Goal: Obtain resource: Obtain resource

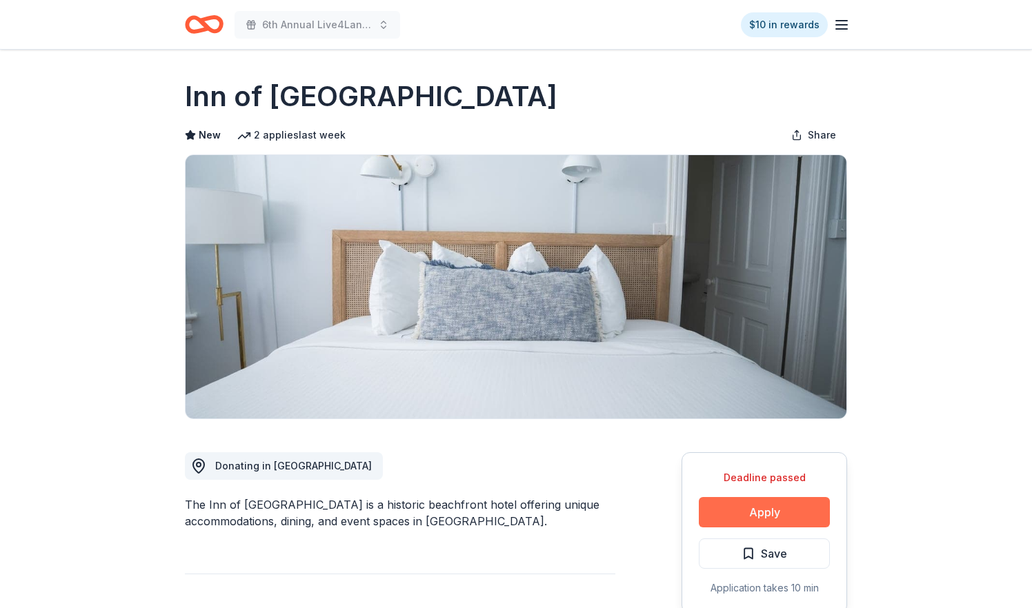
click at [759, 513] on button "Apply" at bounding box center [764, 512] width 131 height 30
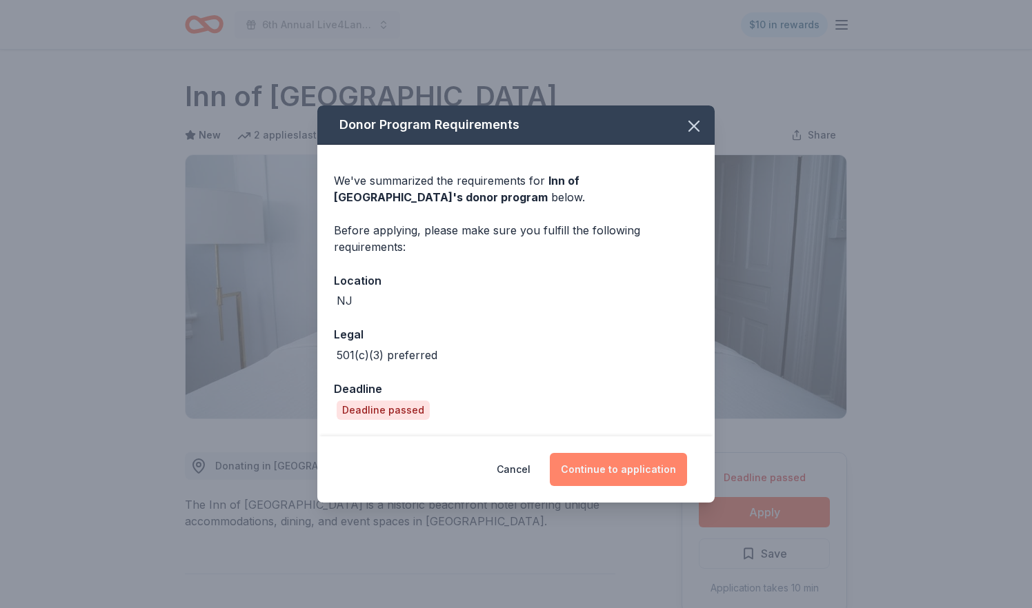
click at [645, 468] on button "Continue to application" at bounding box center [618, 469] width 137 height 33
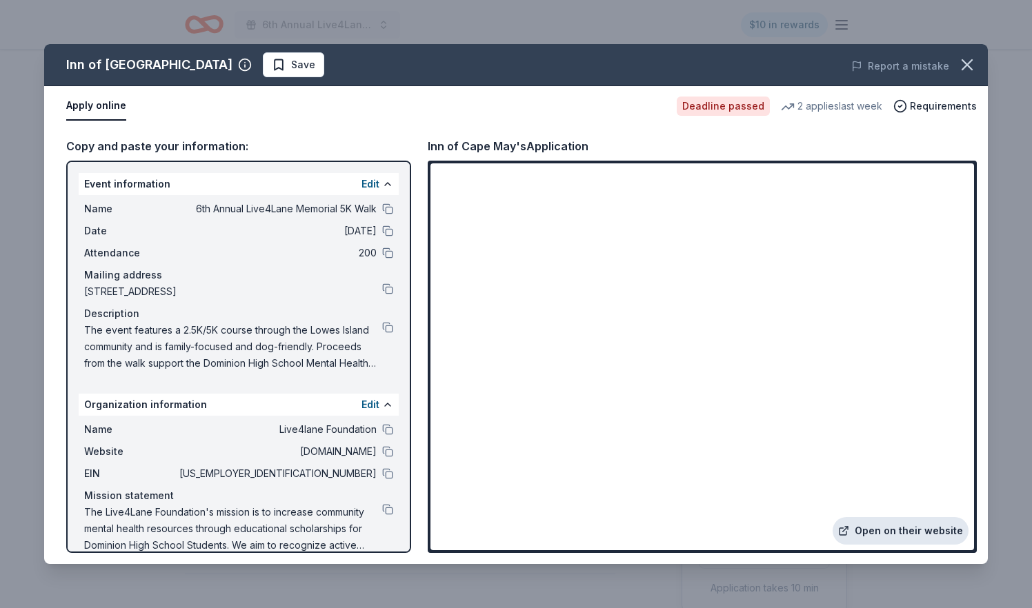
click at [893, 535] on link "Open on their website" at bounding box center [901, 531] width 136 height 28
click at [932, 109] on span "Requirements" at bounding box center [943, 106] width 67 height 17
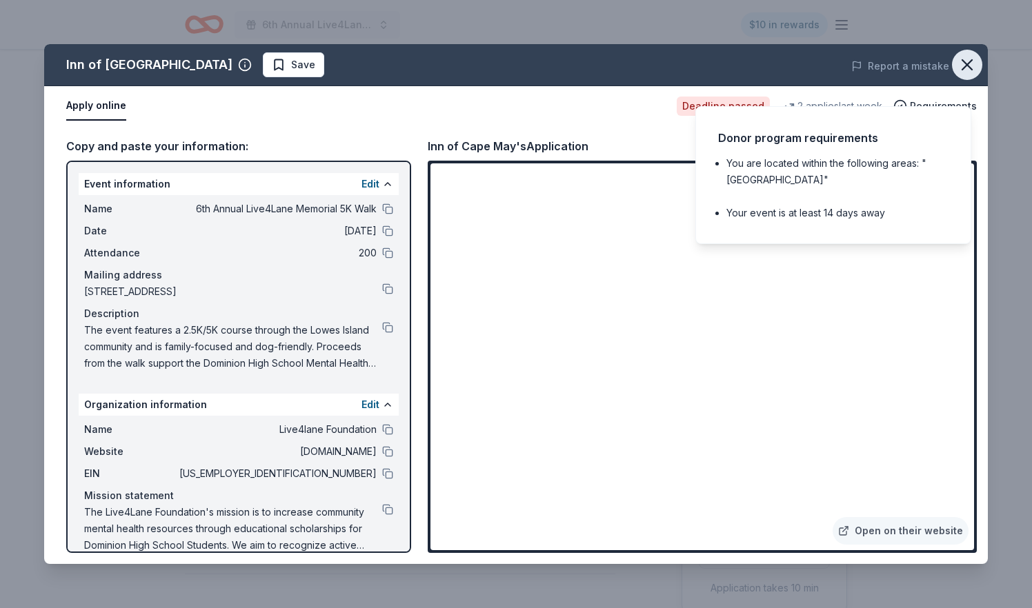
click at [968, 65] on icon "button" at bounding box center [967, 65] width 10 height 10
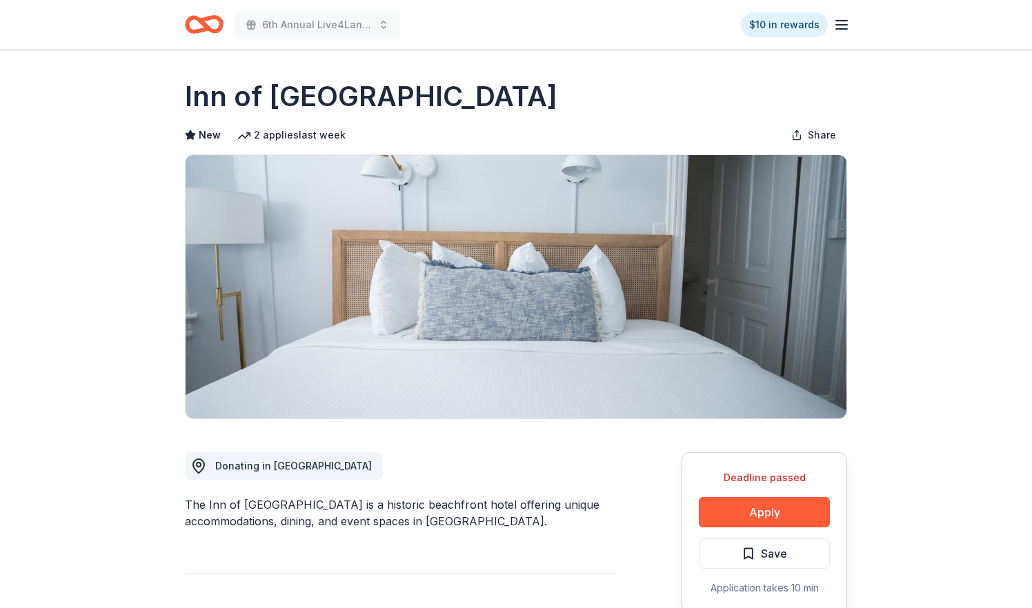
click at [209, 28] on icon "Home" at bounding box center [210, 24] width 21 height 14
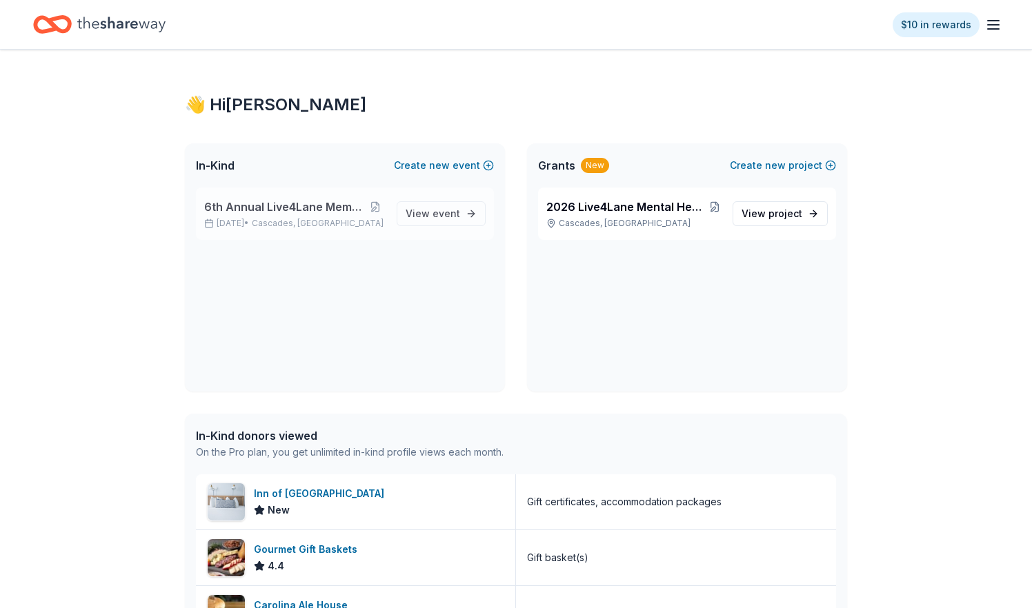
click at [246, 239] on div "6th Annual Live4Lane Memorial 5K Walk [DATE] • [GEOGRAPHIC_DATA], [GEOGRAPHIC_D…" at bounding box center [345, 214] width 298 height 52
click at [256, 217] on div "6th Annual Live4Lane Memorial 5K Walk [DATE] • [GEOGRAPHIC_DATA], [GEOGRAPHIC_D…" at bounding box center [294, 214] width 181 height 30
